Goal: Task Accomplishment & Management: Manage account settings

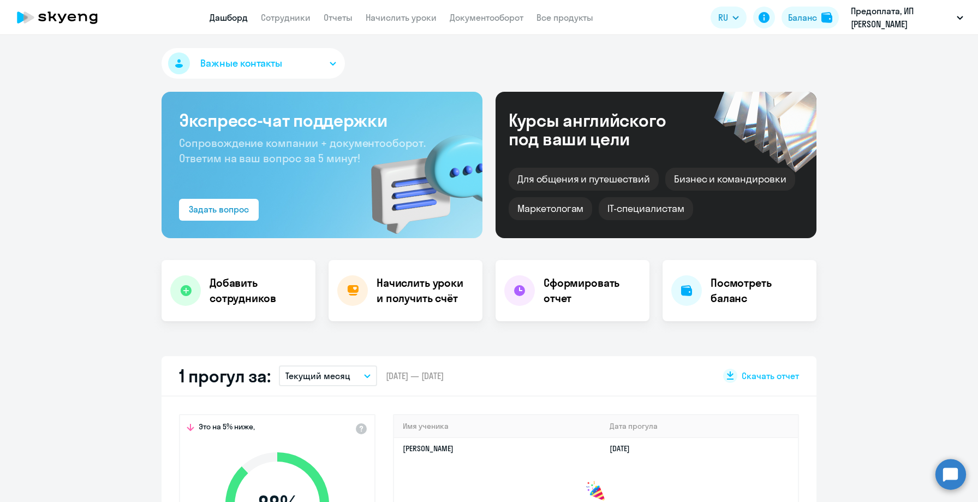
select select "30"
click at [299, 21] on link "Сотрудники" at bounding box center [286, 17] width 50 height 11
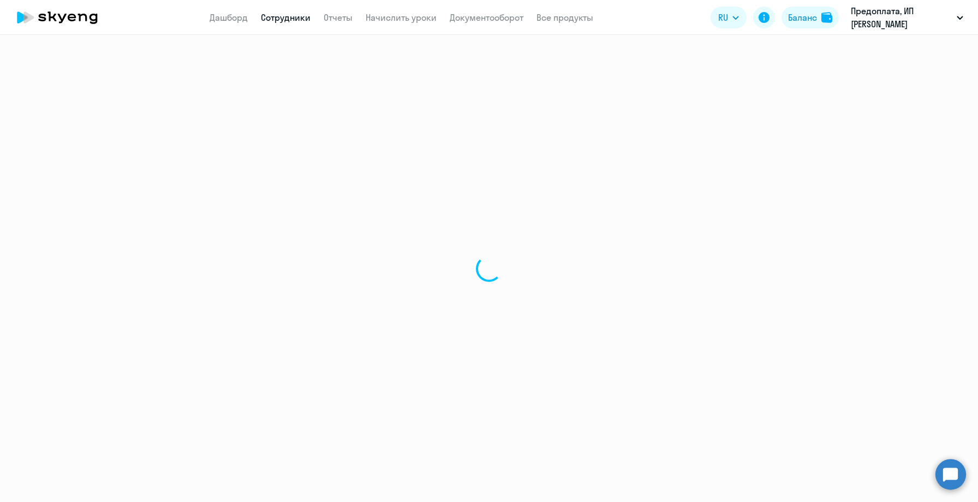
select select "30"
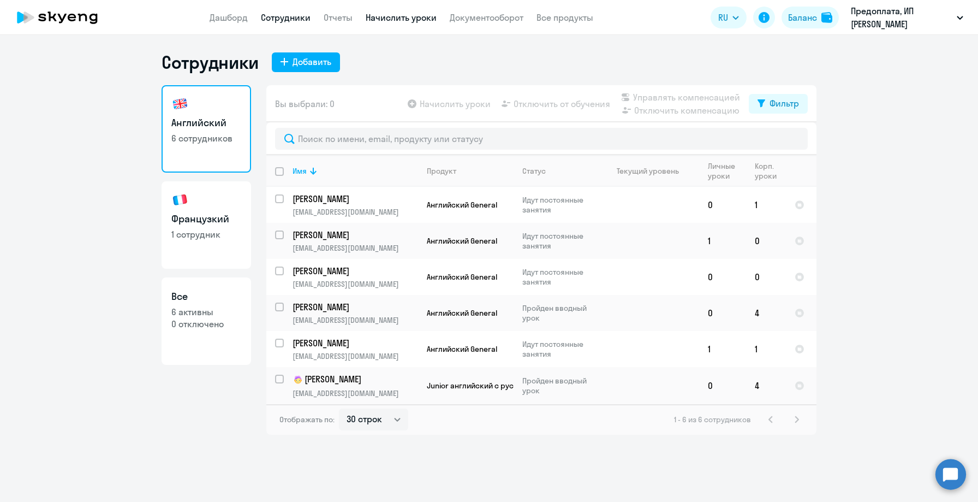
click at [396, 19] on link "Начислить уроки" at bounding box center [401, 17] width 71 height 11
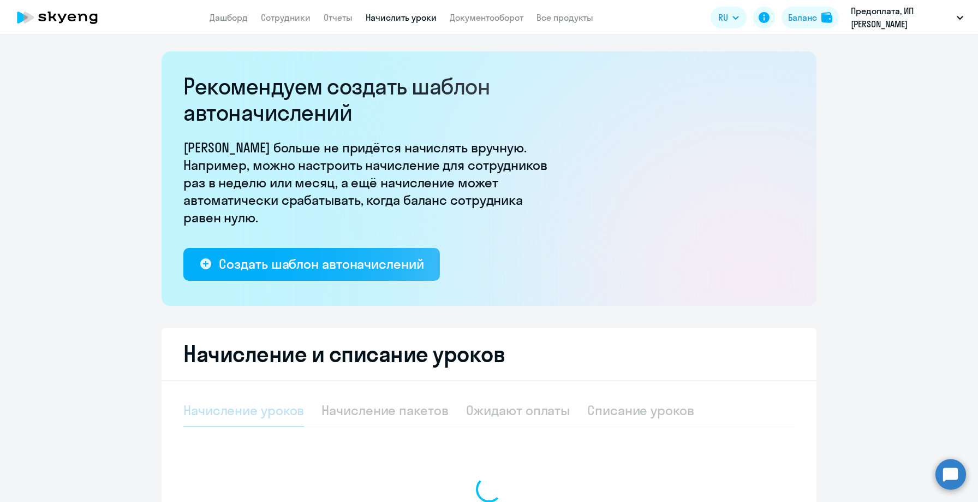
select select "10"
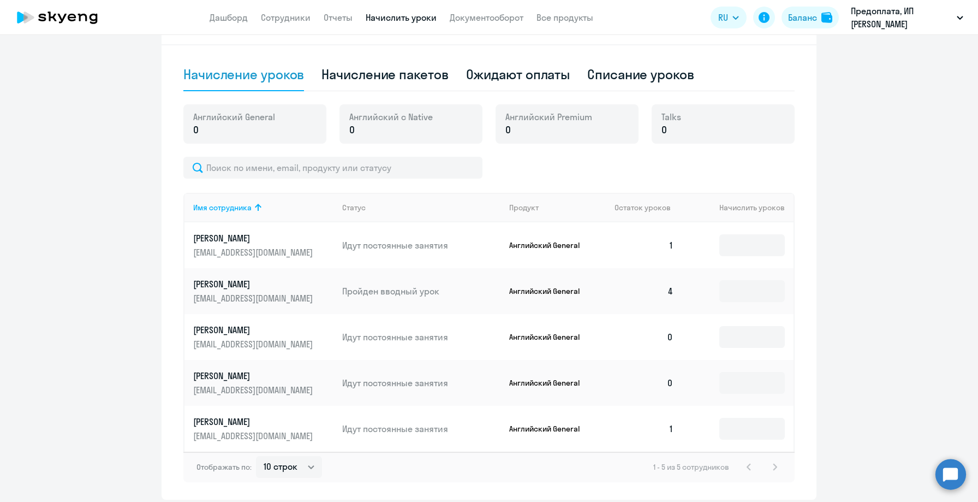
scroll to position [336, 0]
click at [436, 76] on div "Начисление пакетов" at bounding box center [384, 73] width 127 height 17
select select "10"
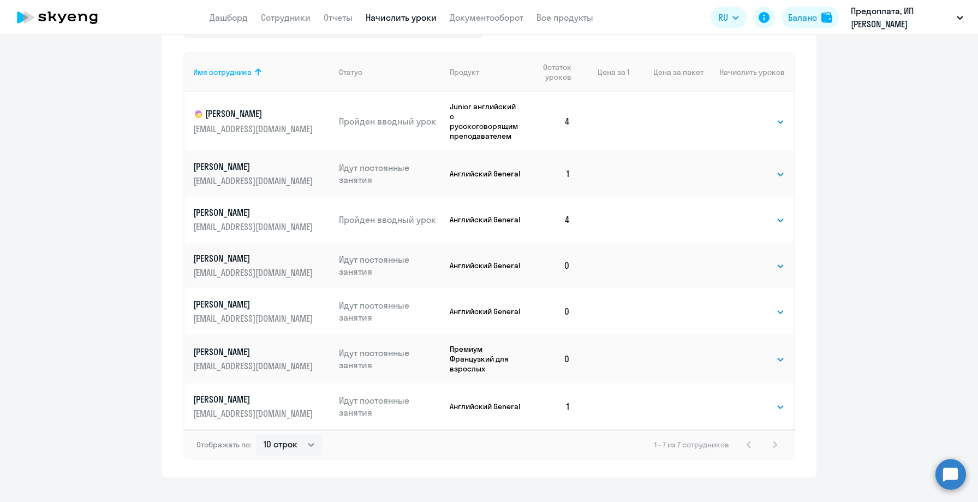
scroll to position [514, 0]
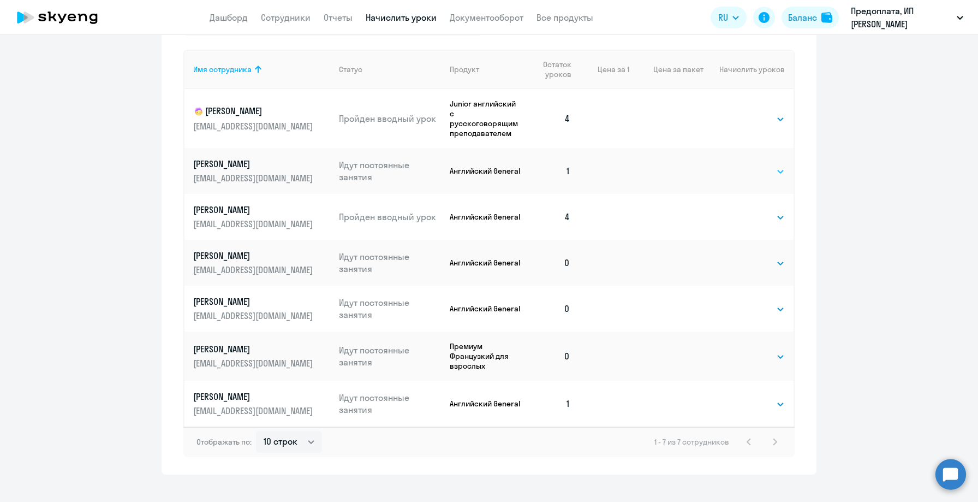
click at [773, 169] on select "Выбрать 4 8 16 32 64 96 128" at bounding box center [762, 171] width 45 height 13
select select "4"
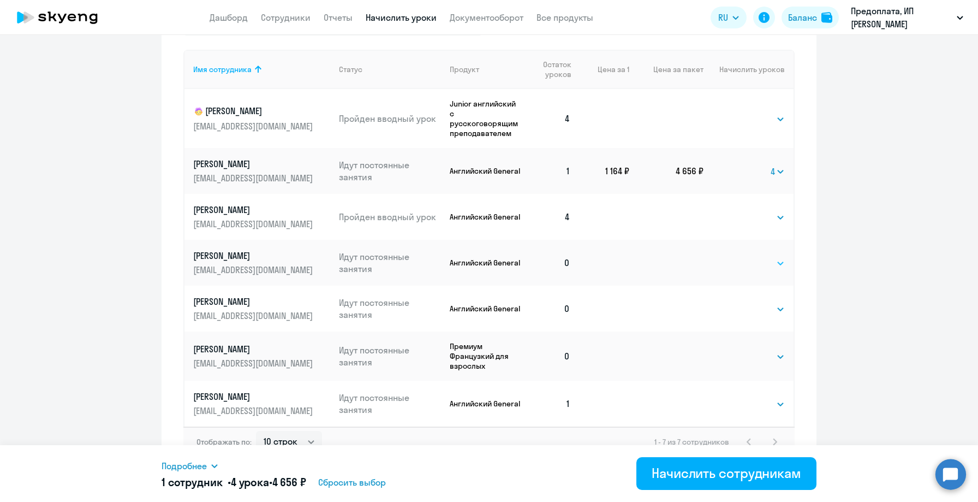
click at [760, 256] on div "Выбрать 4 8 16 32 64 96 128 Выбрать" at bounding box center [762, 262] width 45 height 14
select select "4"
click at [757, 302] on select "Выбрать 4 8 16 32 64 96 128" at bounding box center [762, 308] width 45 height 13
select select "4"
select select "8"
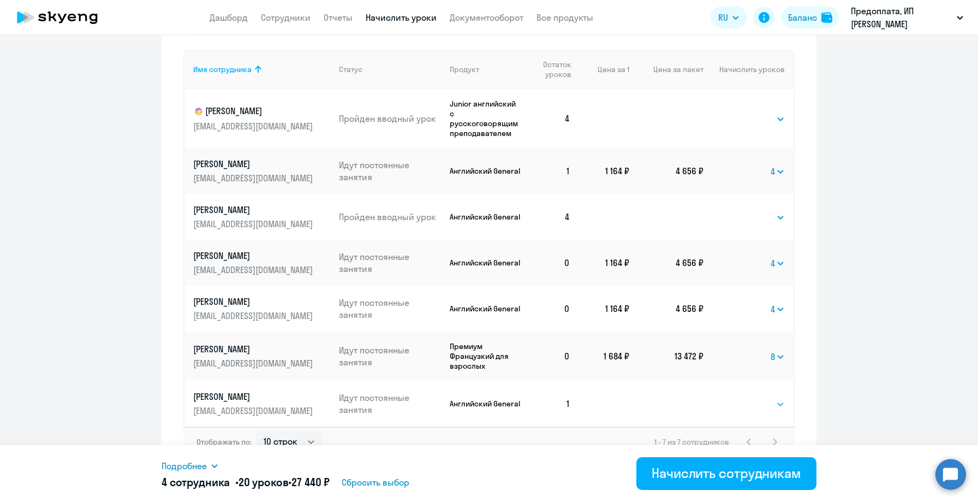
select select "8"
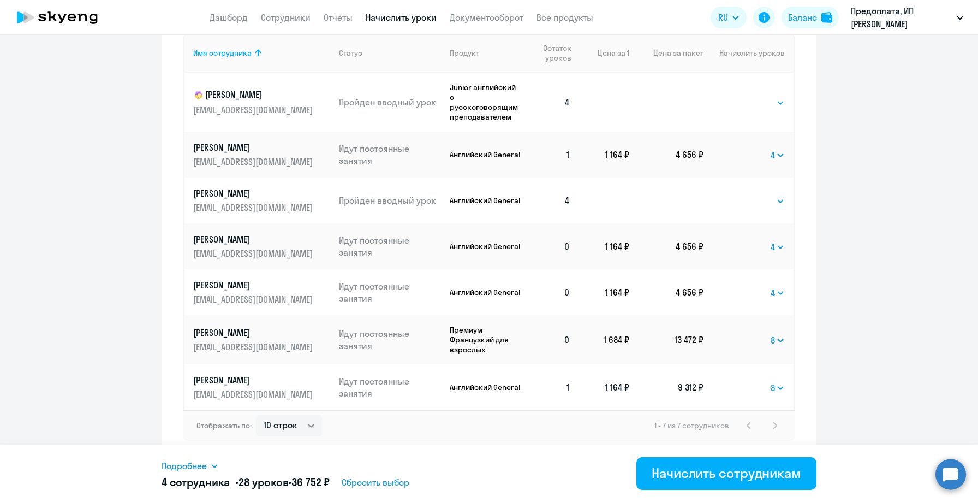
scroll to position [530, 0]
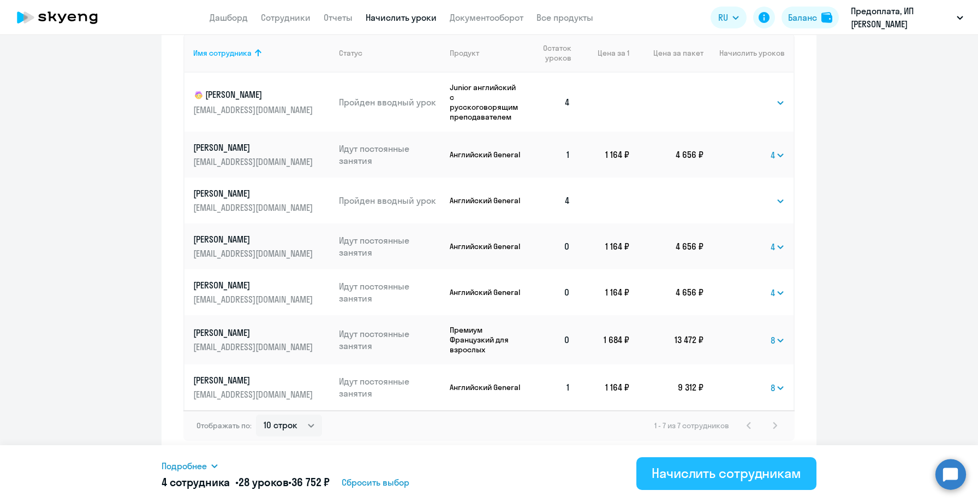
click at [709, 472] on div "Начислить сотрудникам" at bounding box center [727, 472] width 150 height 17
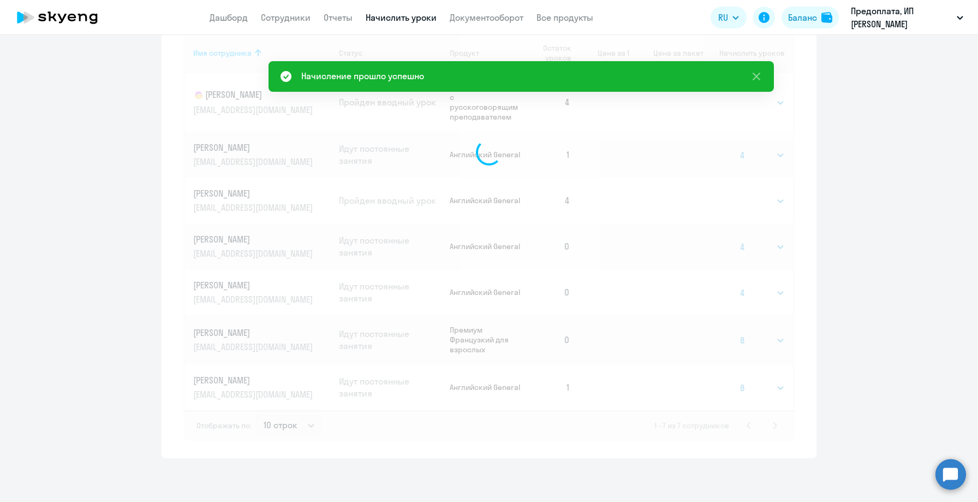
select select
